Goal: Task Accomplishment & Management: Use online tool/utility

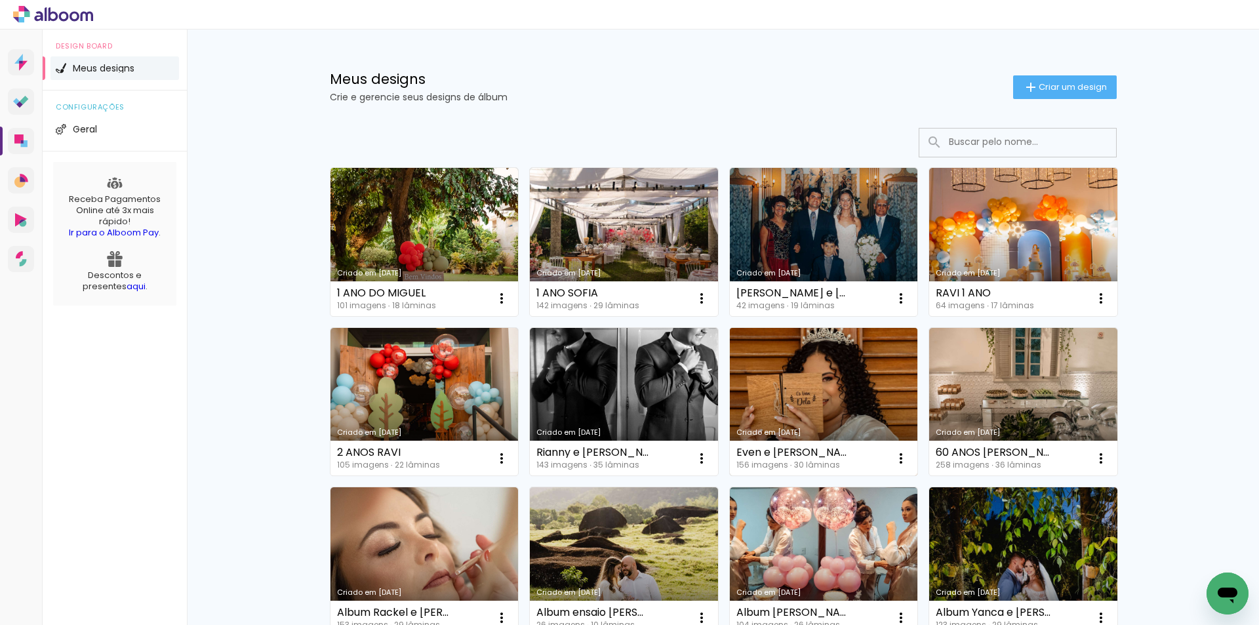
click at [813, 377] on link "Criado em [DATE]" at bounding box center [824, 402] width 188 height 148
